Goal: Information Seeking & Learning: Learn about a topic

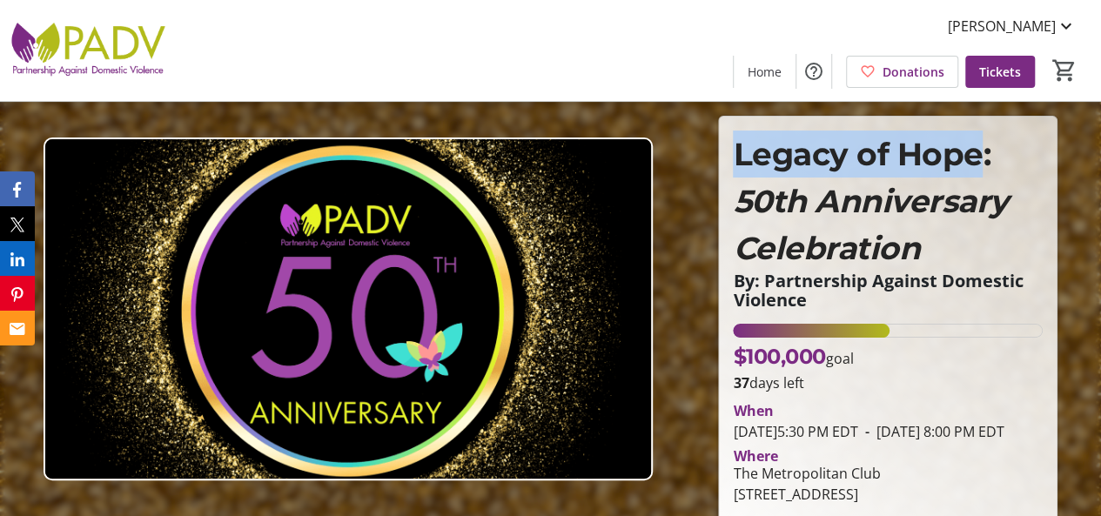
drag, startPoint x: 981, startPoint y: 156, endPoint x: 733, endPoint y: 158, distance: 248.0
click at [730, 159] on div "Legacy of Hope: 50th Anniversary Celebration By: Partnership Against Domestic V…" at bounding box center [887, 227] width 331 height 193
copy span "Legacy of Hope"
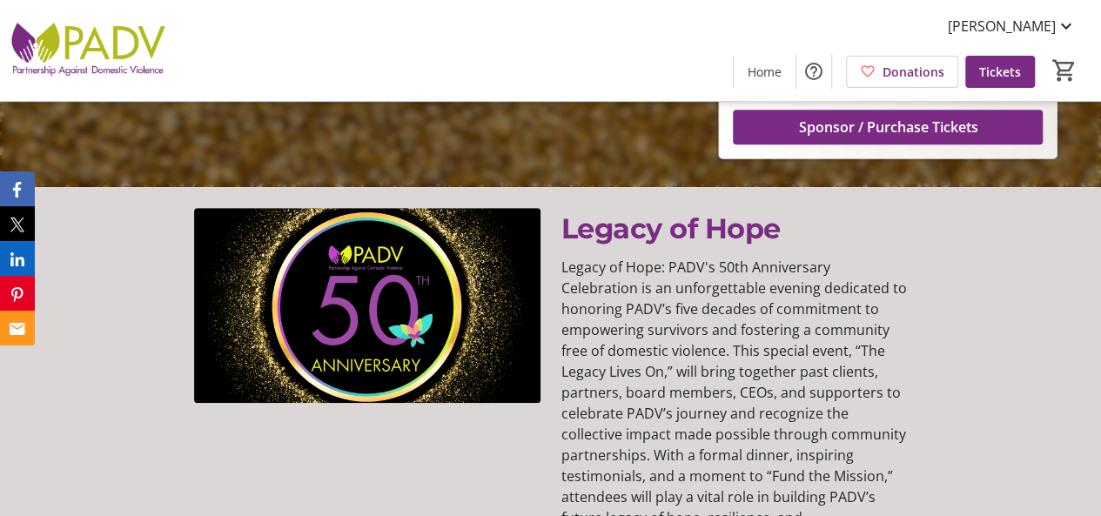
scroll to position [435, 0]
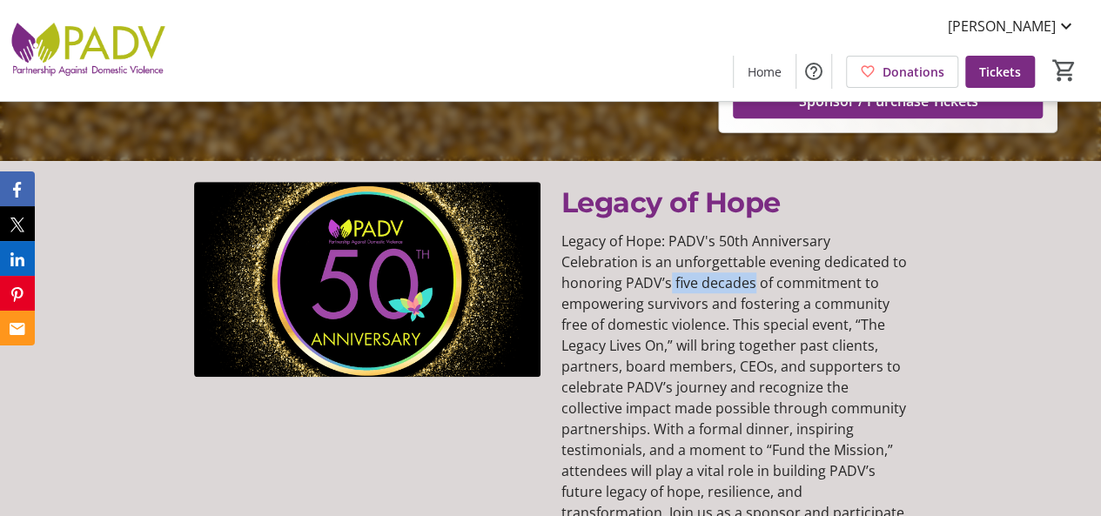
drag, startPoint x: 606, startPoint y: 304, endPoint x: 688, endPoint y: 305, distance: 81.8
click at [688, 305] on p "Legacy of Hope: PADV's 50th Anniversary Celebration is an unforgettable evening…" at bounding box center [734, 398] width 346 height 334
copy p "five decades"
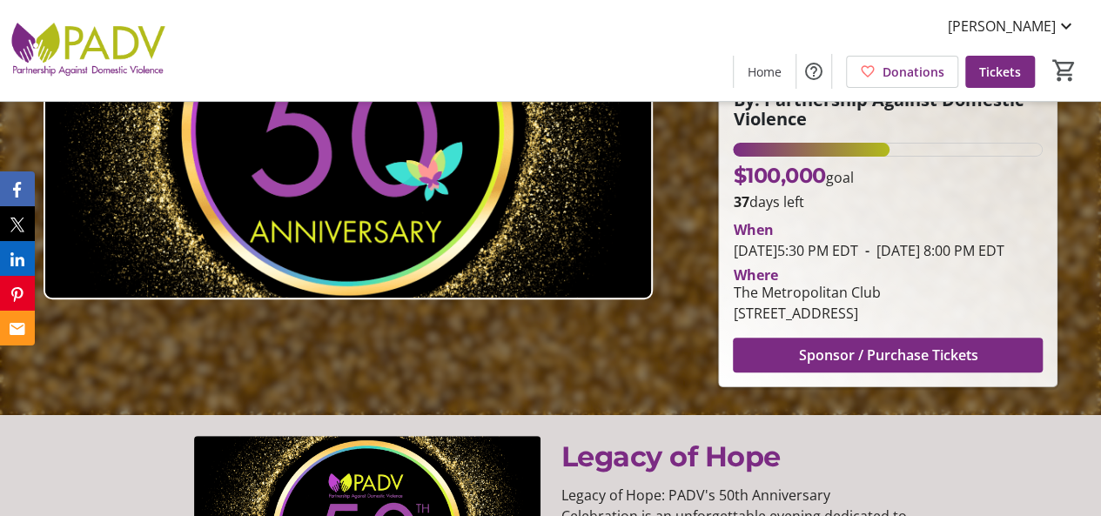
scroll to position [0, 0]
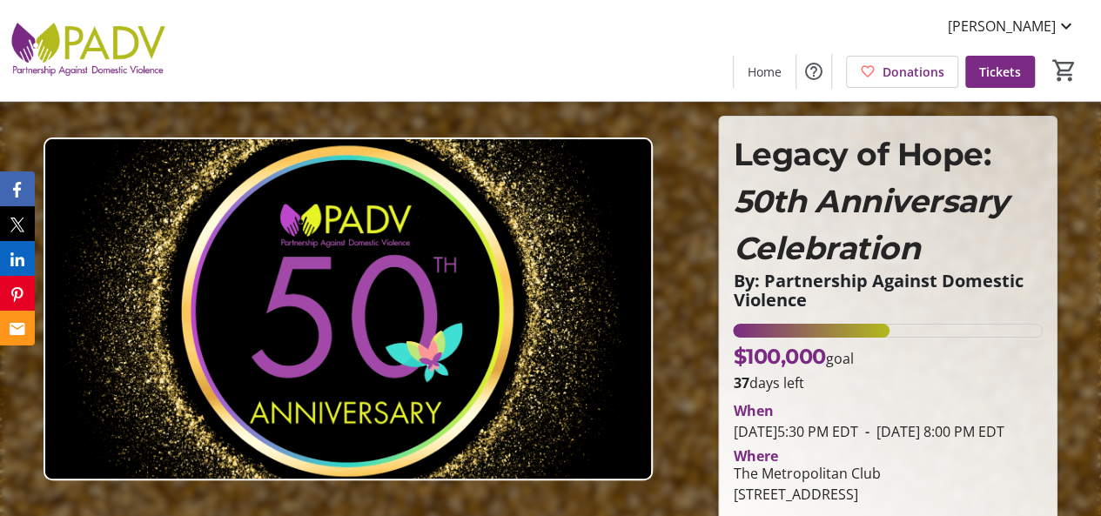
drag, startPoint x: 736, startPoint y: 436, endPoint x: 947, endPoint y: 432, distance: 210.6
click at [954, 432] on tr-event-date-display "[DATE] 5:30 PM EDT - [DATE] 8:00 PM EDT" at bounding box center [868, 431] width 271 height 19
copy span "[DATE] 5:30 PM EDT"
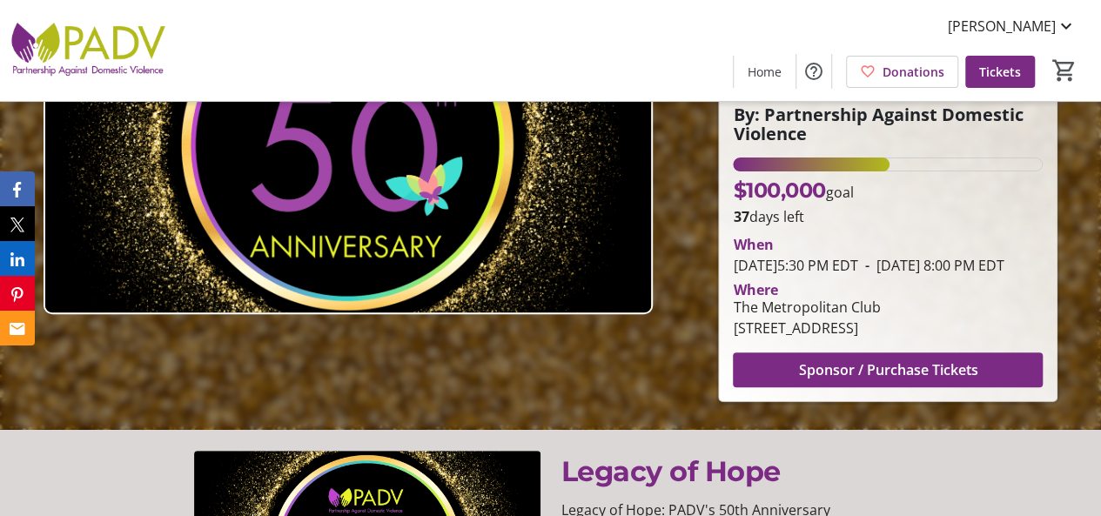
scroll to position [174, 0]
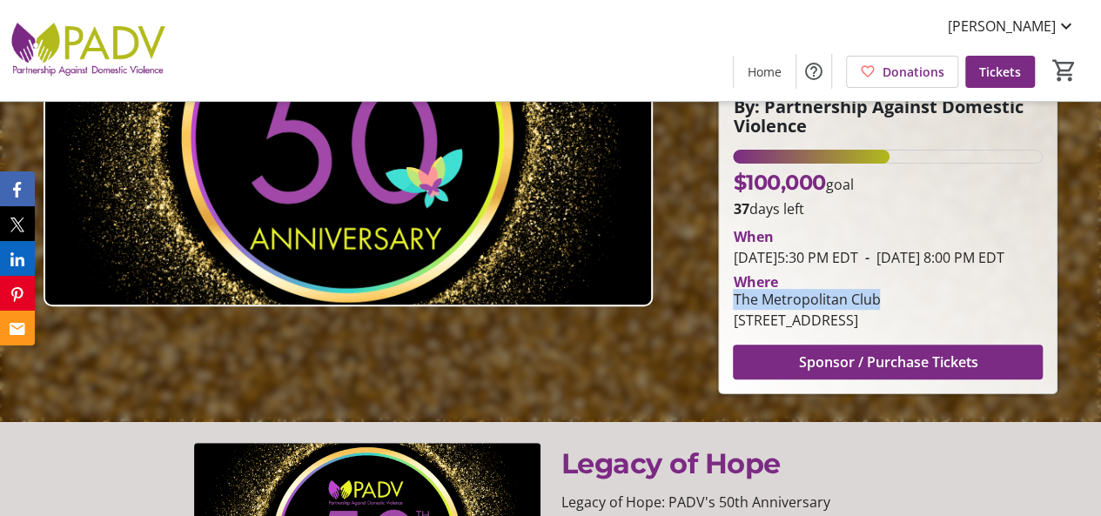
drag, startPoint x: 733, startPoint y: 325, endPoint x: 898, endPoint y: 319, distance: 165.4
click at [880, 310] on div "The Metropolitan Club" at bounding box center [806, 299] width 147 height 21
copy div "The Metropolitan Club"
